Goal: Complete application form

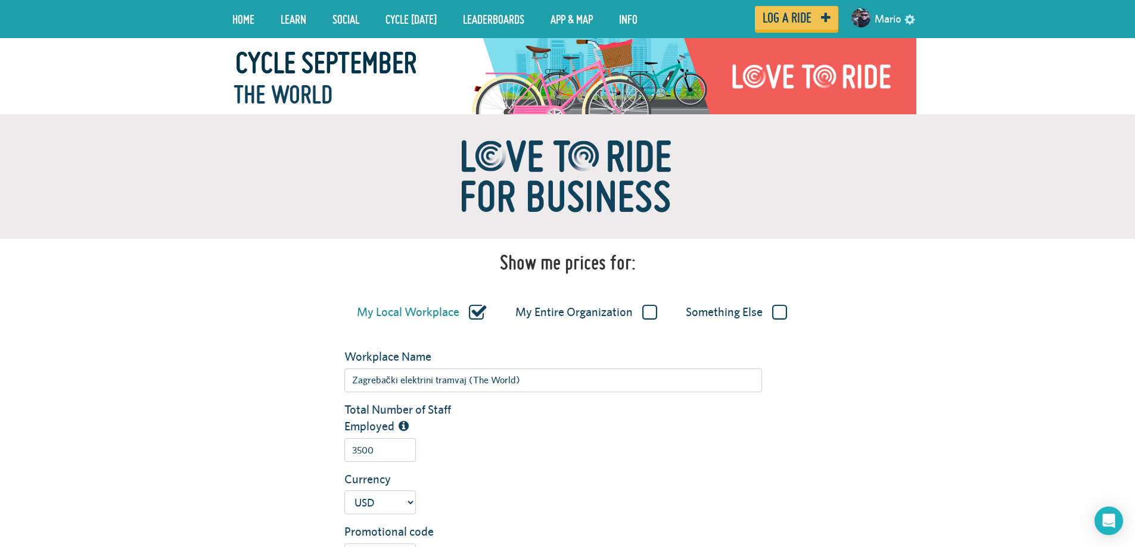
type input "Zagrebački električni tramvaj (The World)"
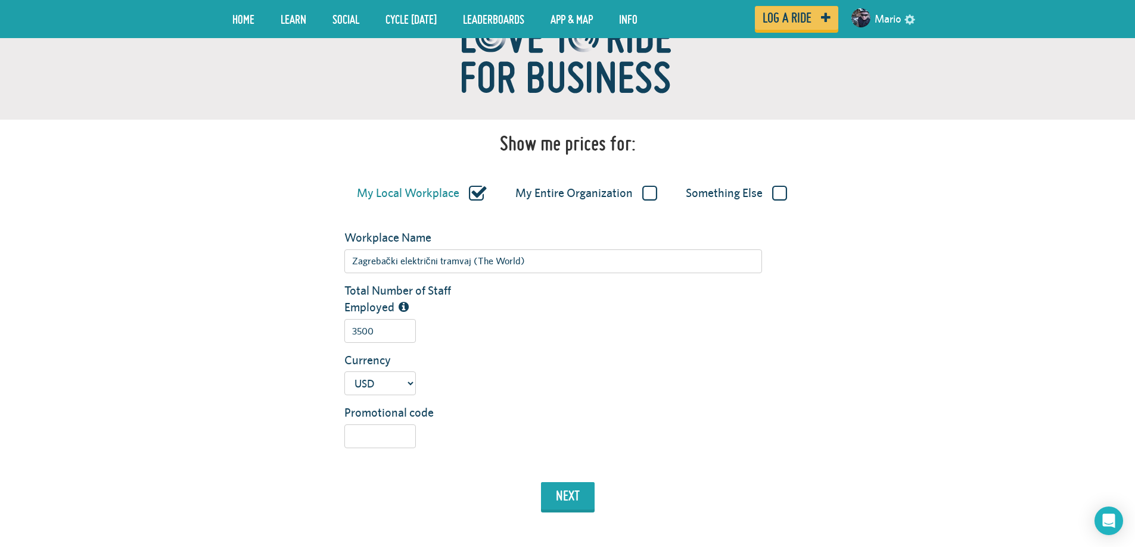
click at [519, 305] on div "Total Number of Staff Employed 3500" at bounding box center [625, 312] width 581 height 61
drag, startPoint x: 393, startPoint y: 335, endPoint x: 352, endPoint y: 332, distance: 41.2
click at [352, 332] on input "3500" at bounding box center [379, 331] width 71 height 24
type input "4000"
click at [412, 385] on select "USD GBP AUD NZD EUR CAD" at bounding box center [379, 384] width 71 height 24
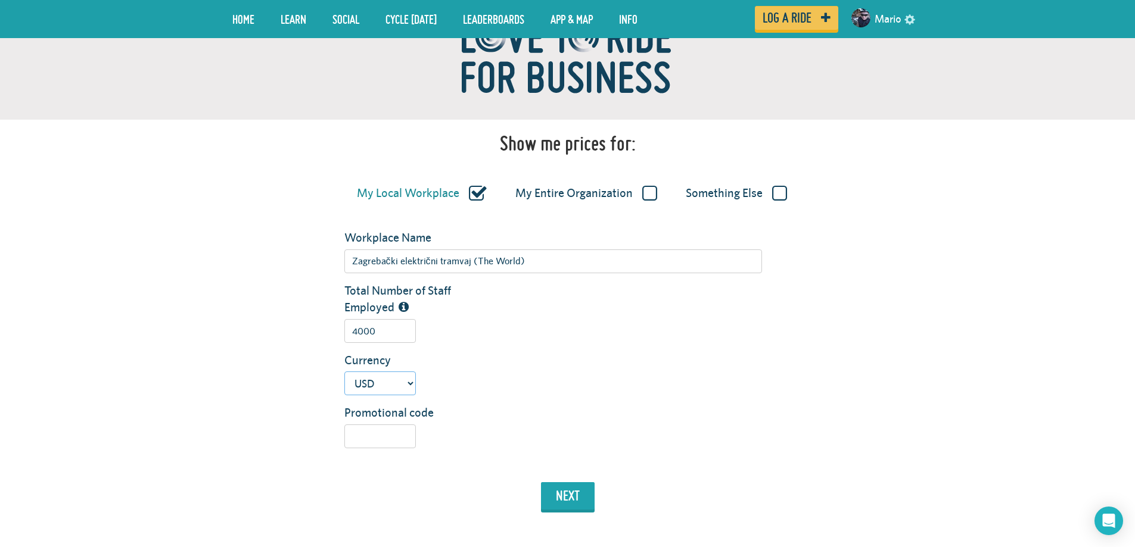
select select "eur"
click at [344, 372] on select "USD GBP AUD NZD EUR CAD" at bounding box center [379, 384] width 71 height 24
click at [372, 436] on input "Promotional code" at bounding box center [379, 437] width 71 height 24
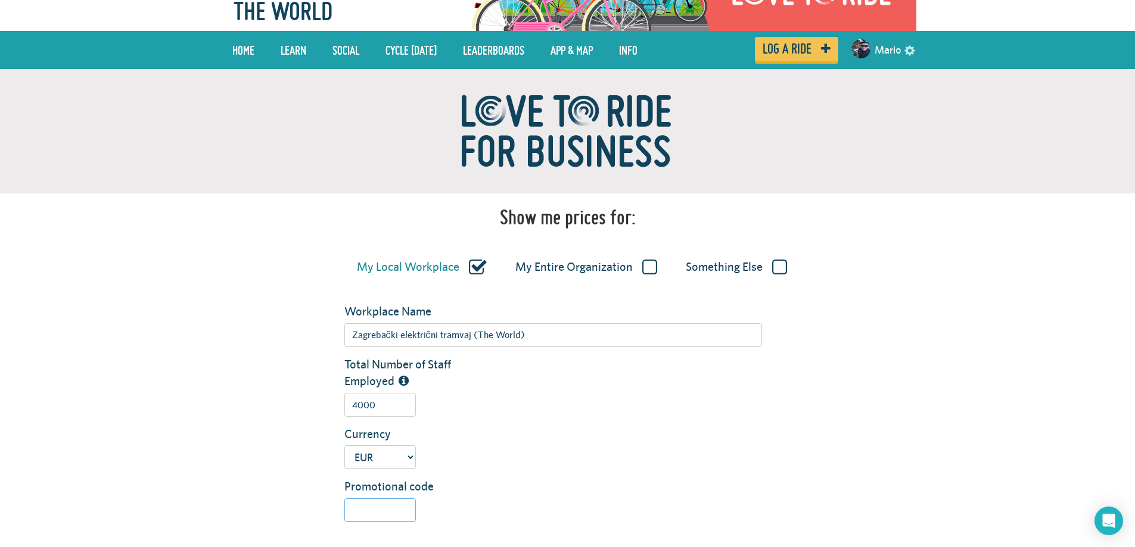
scroll to position [119, 0]
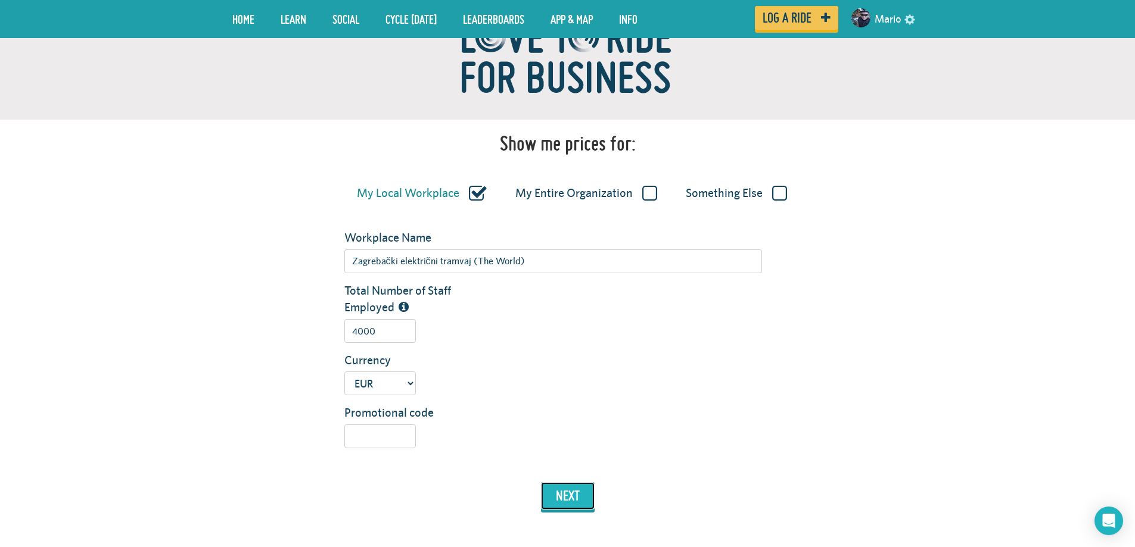
click at [583, 506] on button "next" at bounding box center [568, 496] width 54 height 27
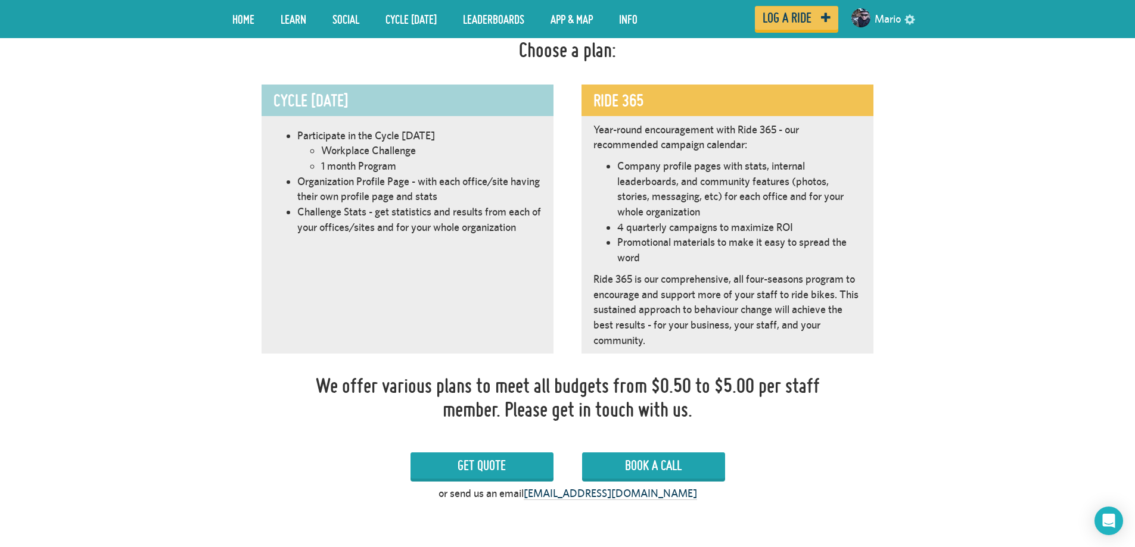
scroll to position [672, 0]
click at [414, 108] on div "Cycle [DATE]" at bounding box center [408, 101] width 292 height 32
click at [681, 110] on div "Ride 365" at bounding box center [727, 101] width 292 height 32
click at [706, 129] on p "Year-round encouragement with Ride 365 - our recommended campaign calendar:" at bounding box center [727, 138] width 268 height 30
click at [463, 179] on li "Organization Profile Page - with each office/site having their own profile page…" at bounding box center [419, 190] width 244 height 30
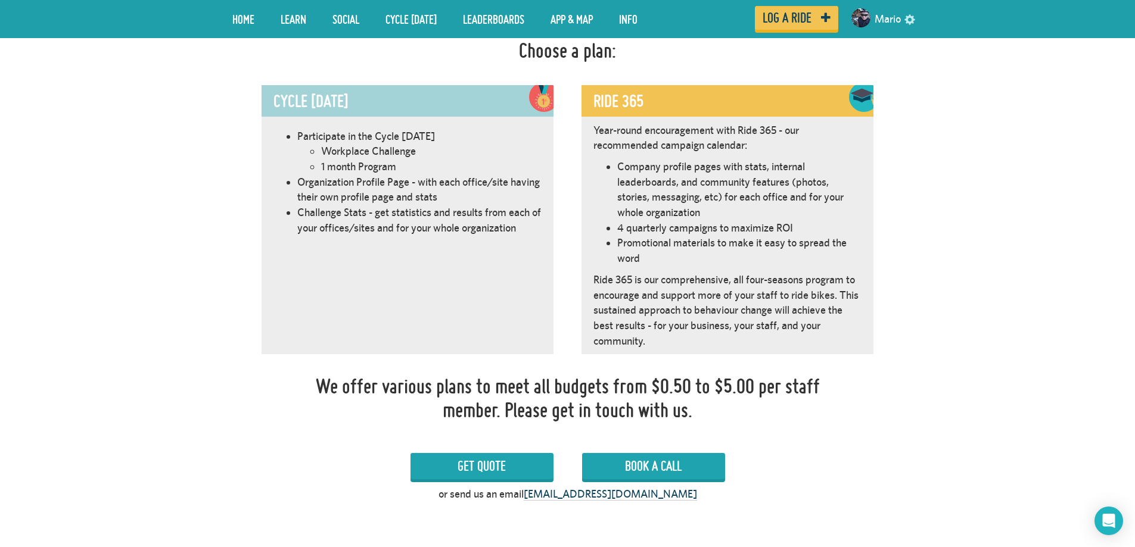
click at [686, 195] on li "Company profile pages with stats, internal leaderboards, and community features…" at bounding box center [739, 189] width 244 height 61
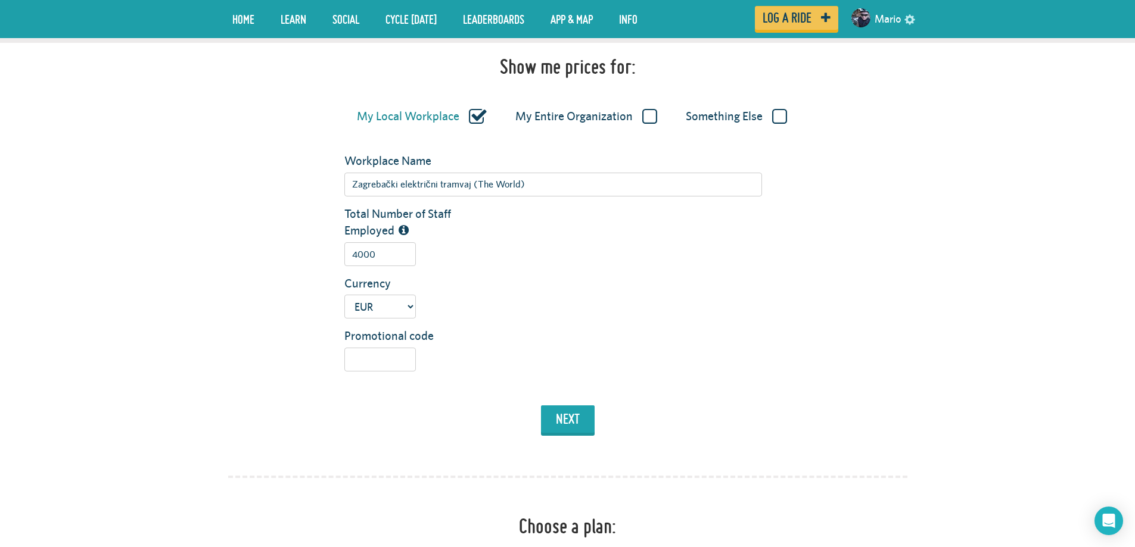
scroll to position [17, 0]
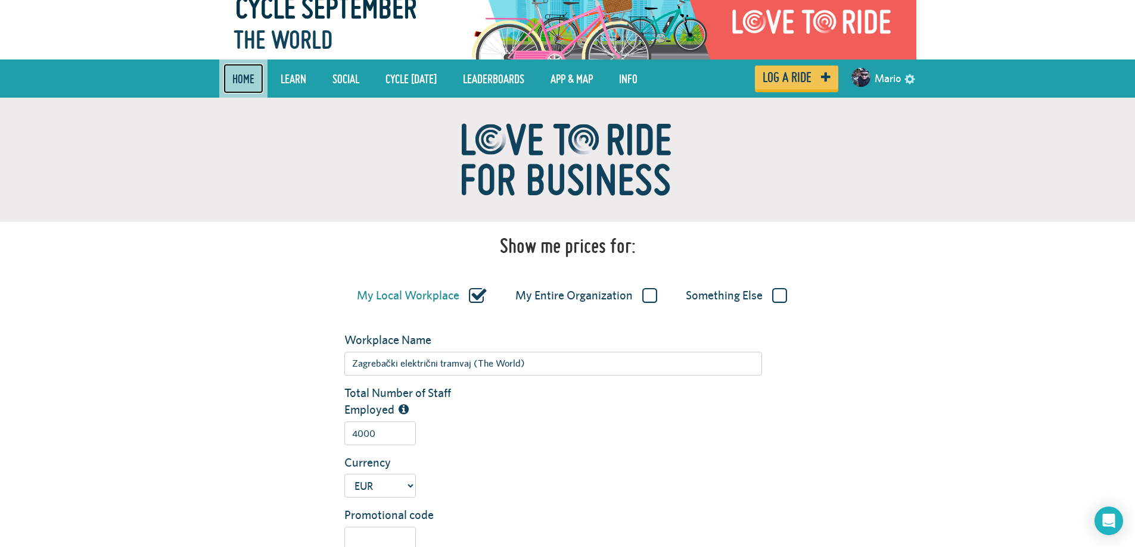
click at [239, 80] on link "Home" at bounding box center [243, 79] width 40 height 30
